Goal: Navigation & Orientation: Find specific page/section

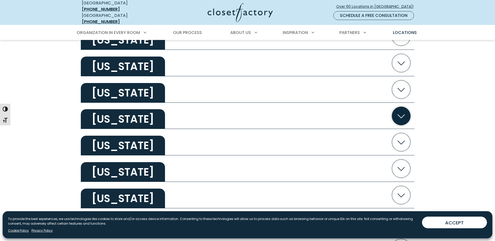
click at [402, 110] on icon "button" at bounding box center [401, 116] width 18 height 18
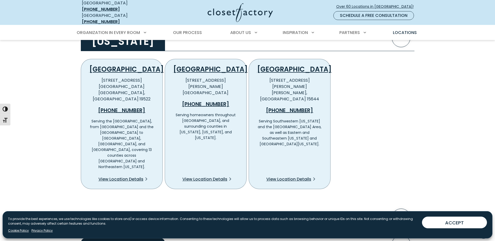
scroll to position [883, 0]
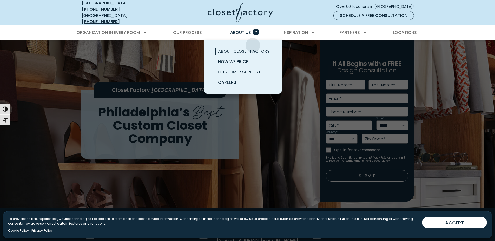
click at [253, 48] on span "About Closet Factory" at bounding box center [244, 51] width 52 height 6
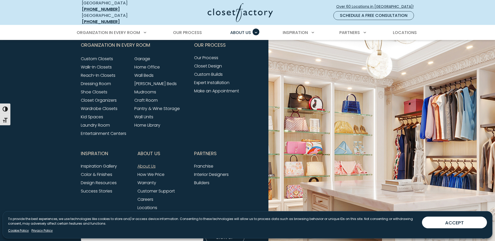
scroll to position [1314, 0]
